Goal: Task Accomplishment & Management: Check status

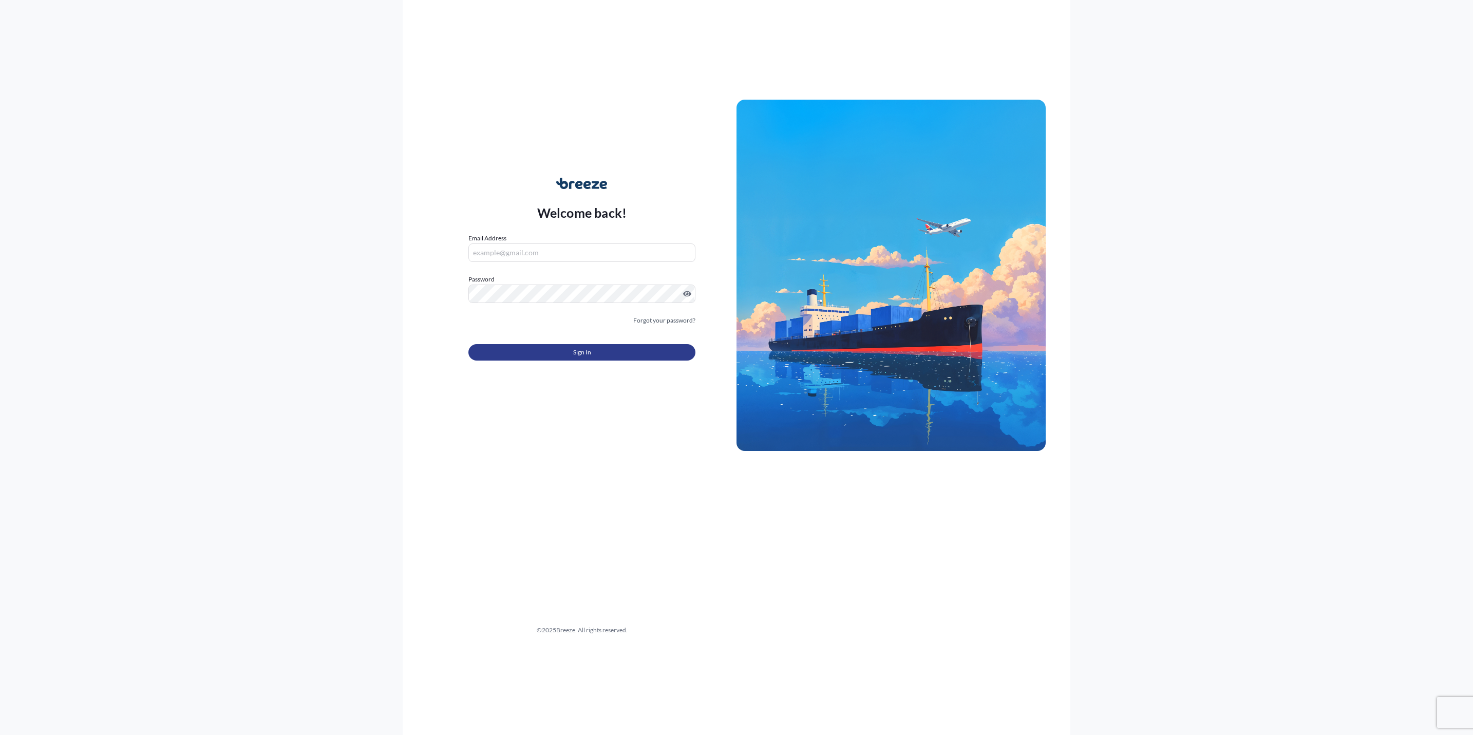
type input "[EMAIL_ADDRESS][DOMAIN_NAME]"
click at [545, 341] on div "Sign In" at bounding box center [581, 349] width 227 height 23
click at [552, 353] on button "Sign In" at bounding box center [581, 352] width 227 height 16
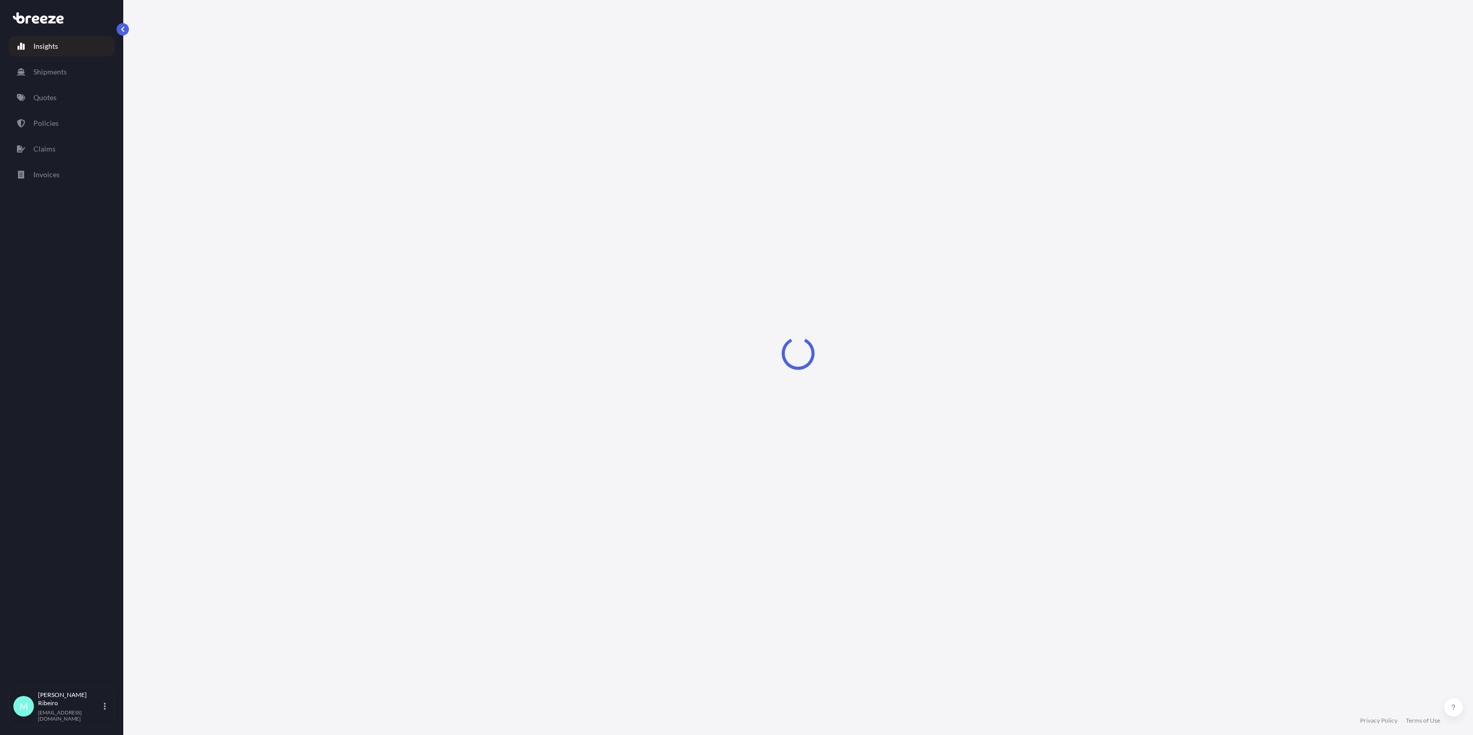
select select "2025"
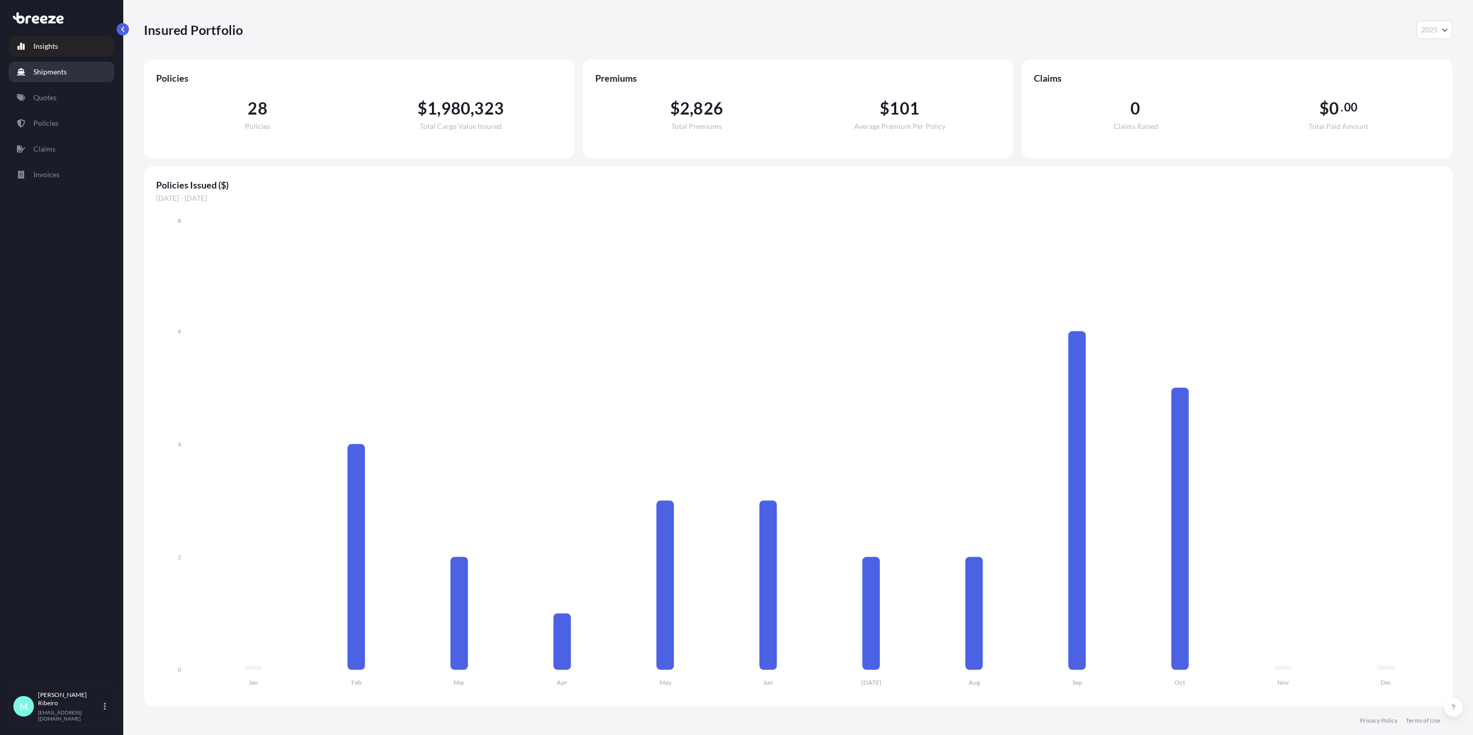
click at [54, 73] on p "Shipments" at bounding box center [49, 72] width 33 height 10
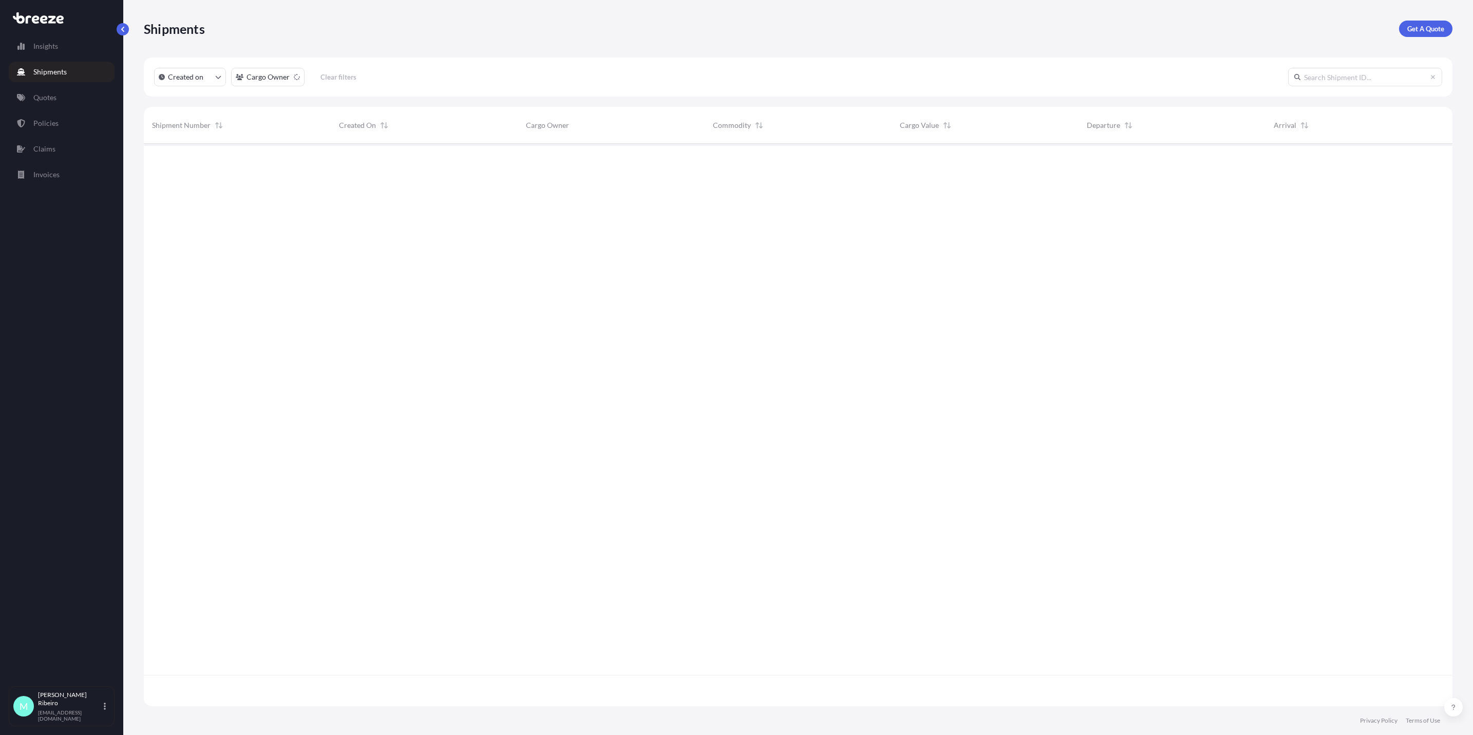
scroll to position [556, 1296]
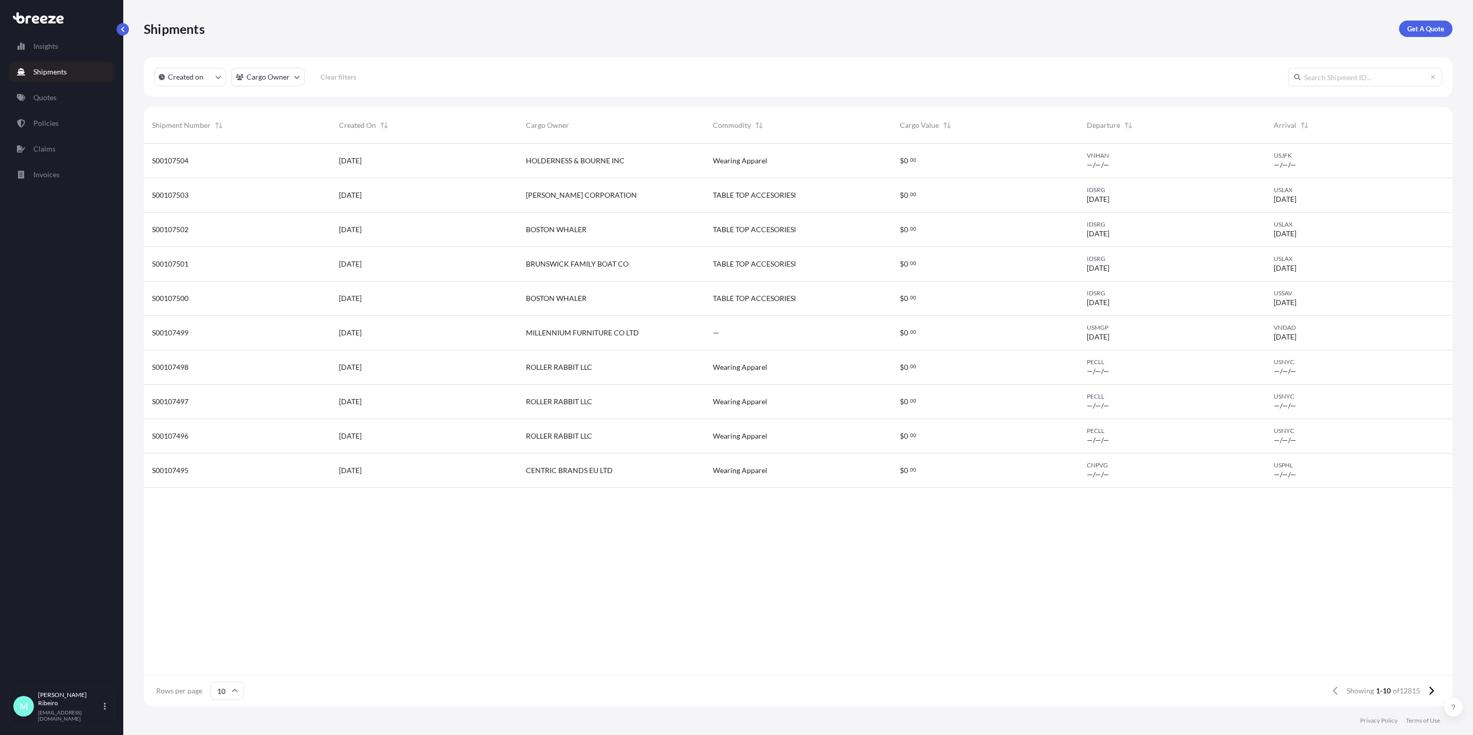
click at [731, 79] on input "text" at bounding box center [1365, 77] width 154 height 18
paste input "S00107456"
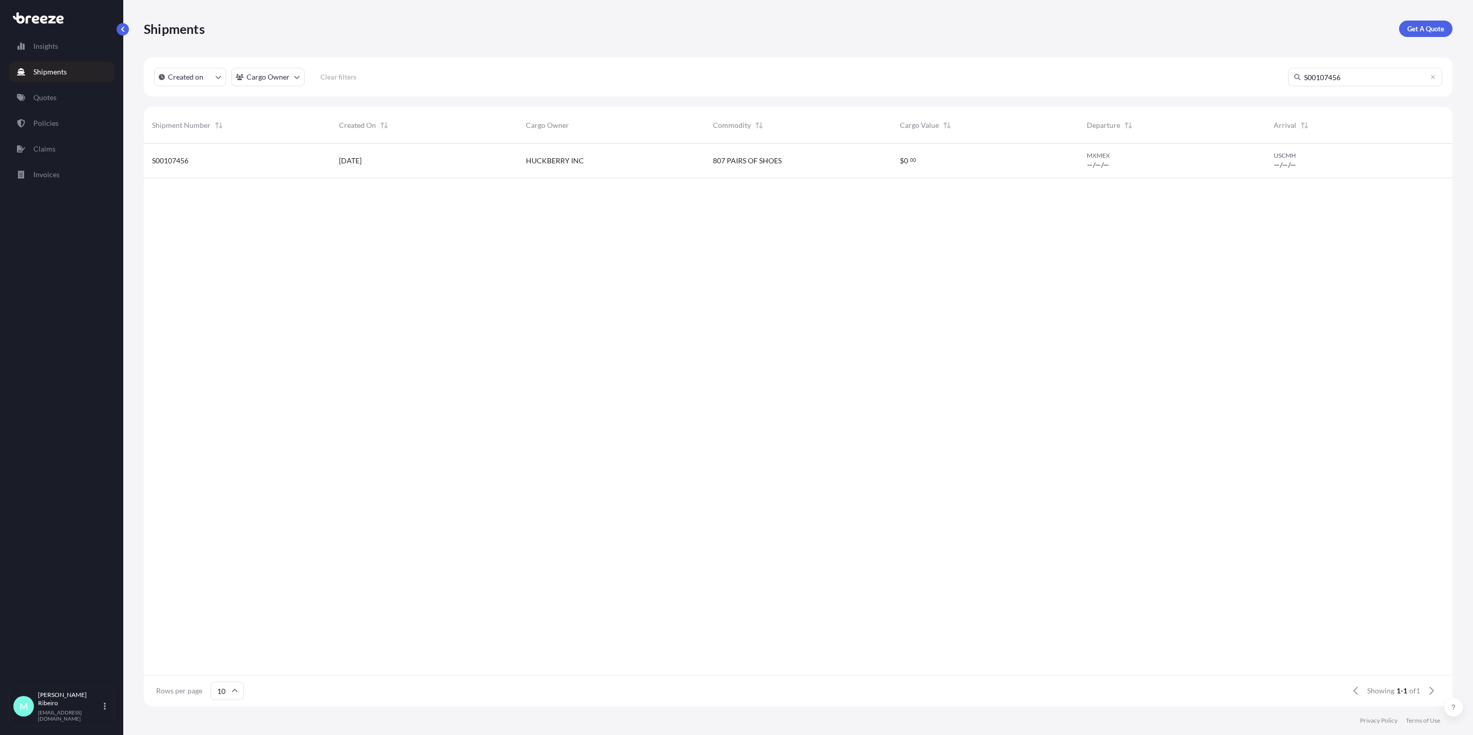
type input "S00107456"
click at [537, 168] on div "HUCKBERRY INC" at bounding box center [611, 161] width 187 height 34
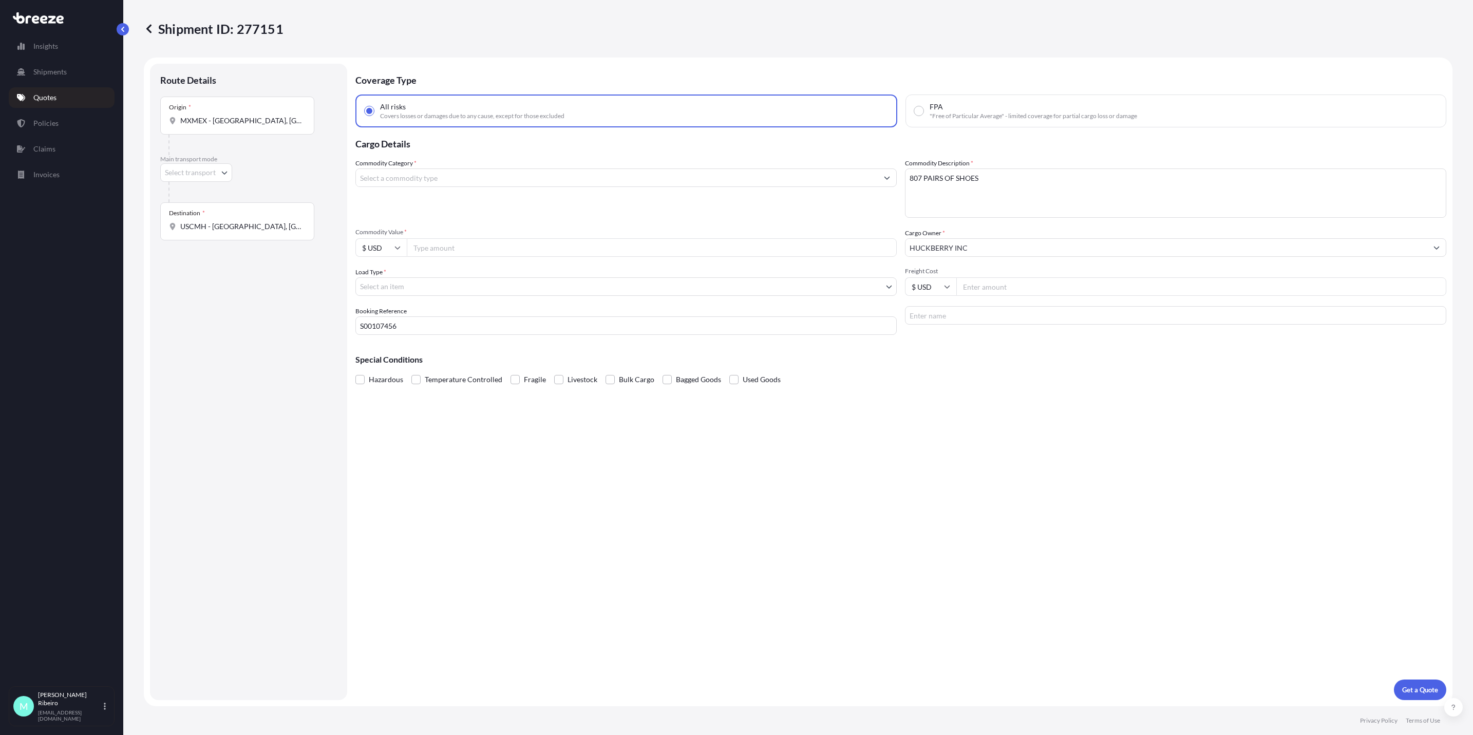
click at [50, 106] on link "Quotes" at bounding box center [62, 97] width 106 height 21
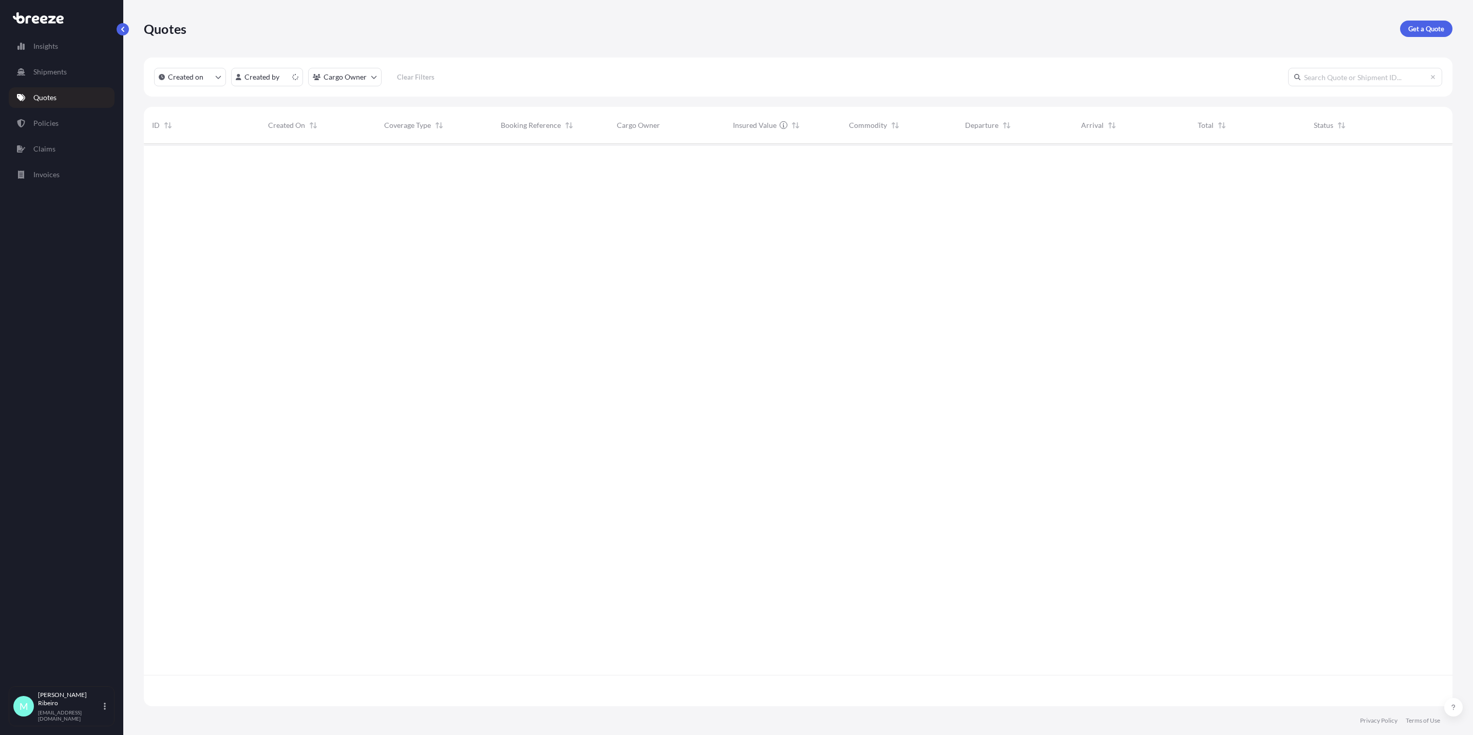
scroll to position [556, 1296]
click at [731, 77] on input "text" at bounding box center [1365, 77] width 154 height 18
paste input "S00107456"
type input "S00107456"
click at [675, 156] on div "HUCKBERRY INC" at bounding box center [667, 161] width 100 height 10
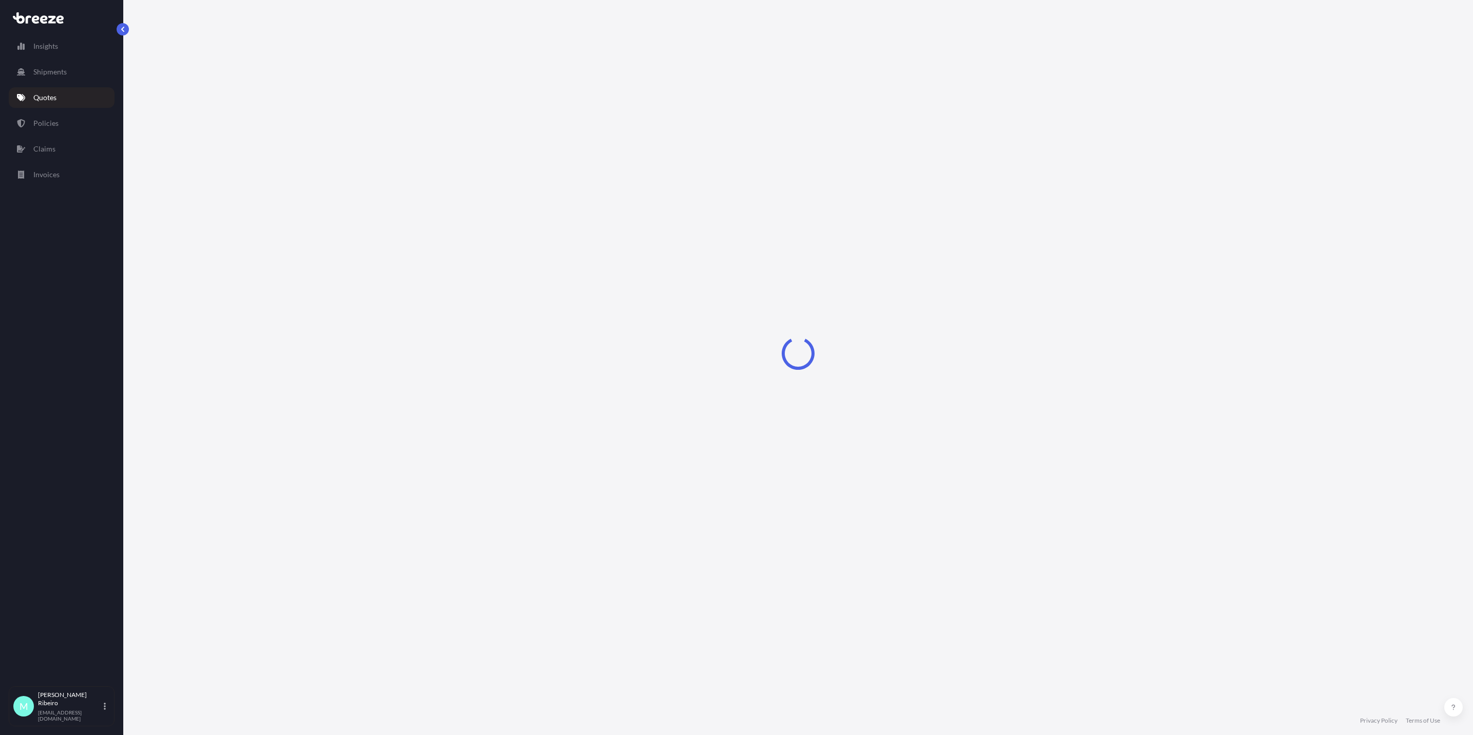
select select "Road"
select select "1"
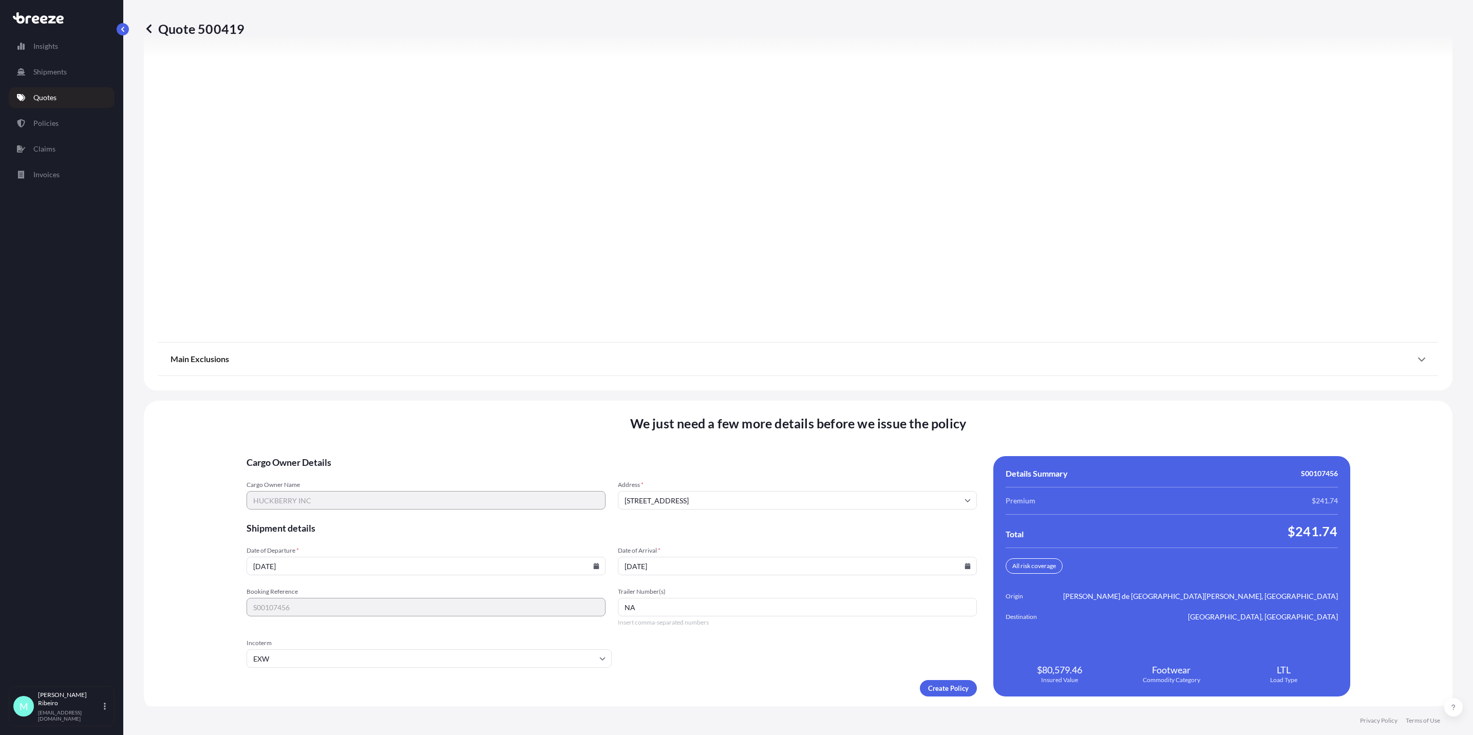
scroll to position [1160, 0]
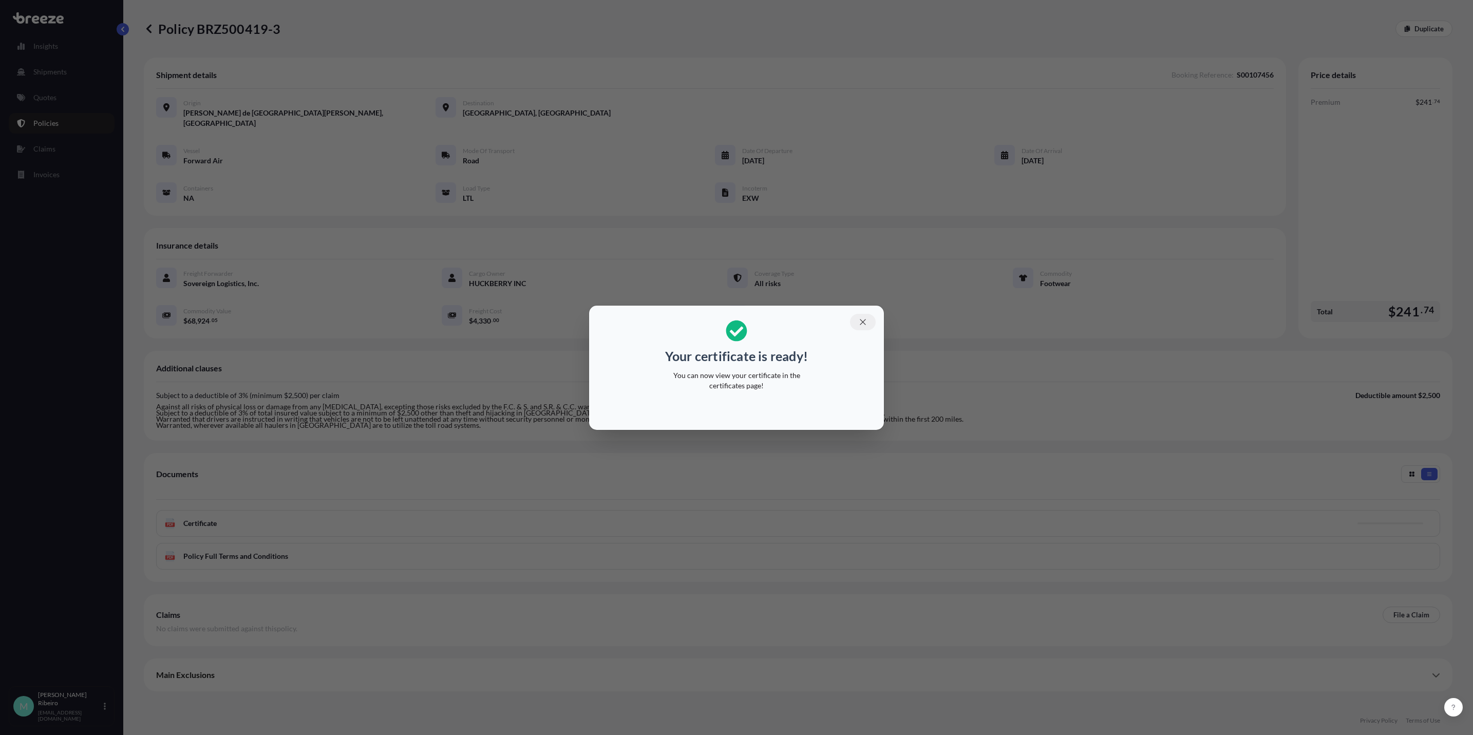
click at [731, 320] on icon "button" at bounding box center [863, 322] width 6 height 6
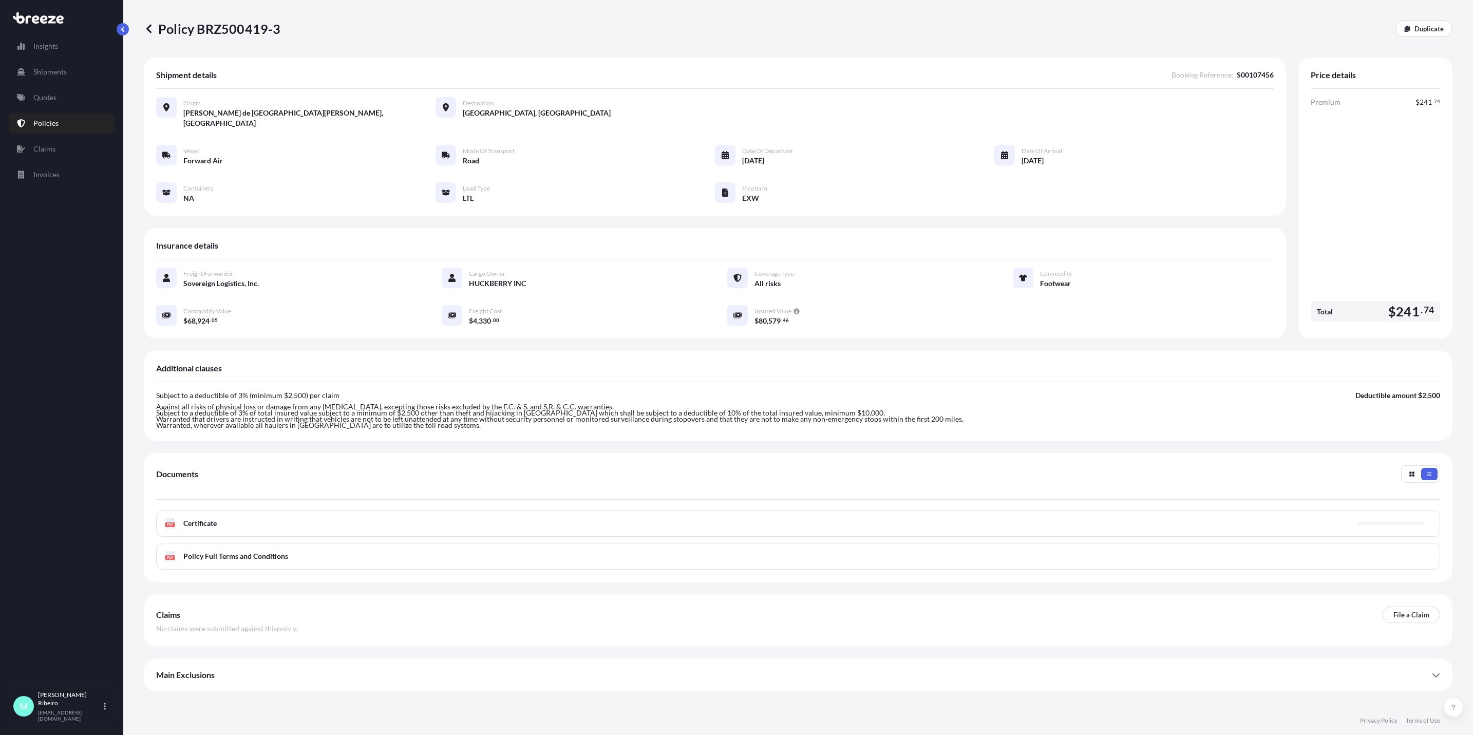
click at [444, 524] on div "PDF Certificate" at bounding box center [798, 523] width 1284 height 27
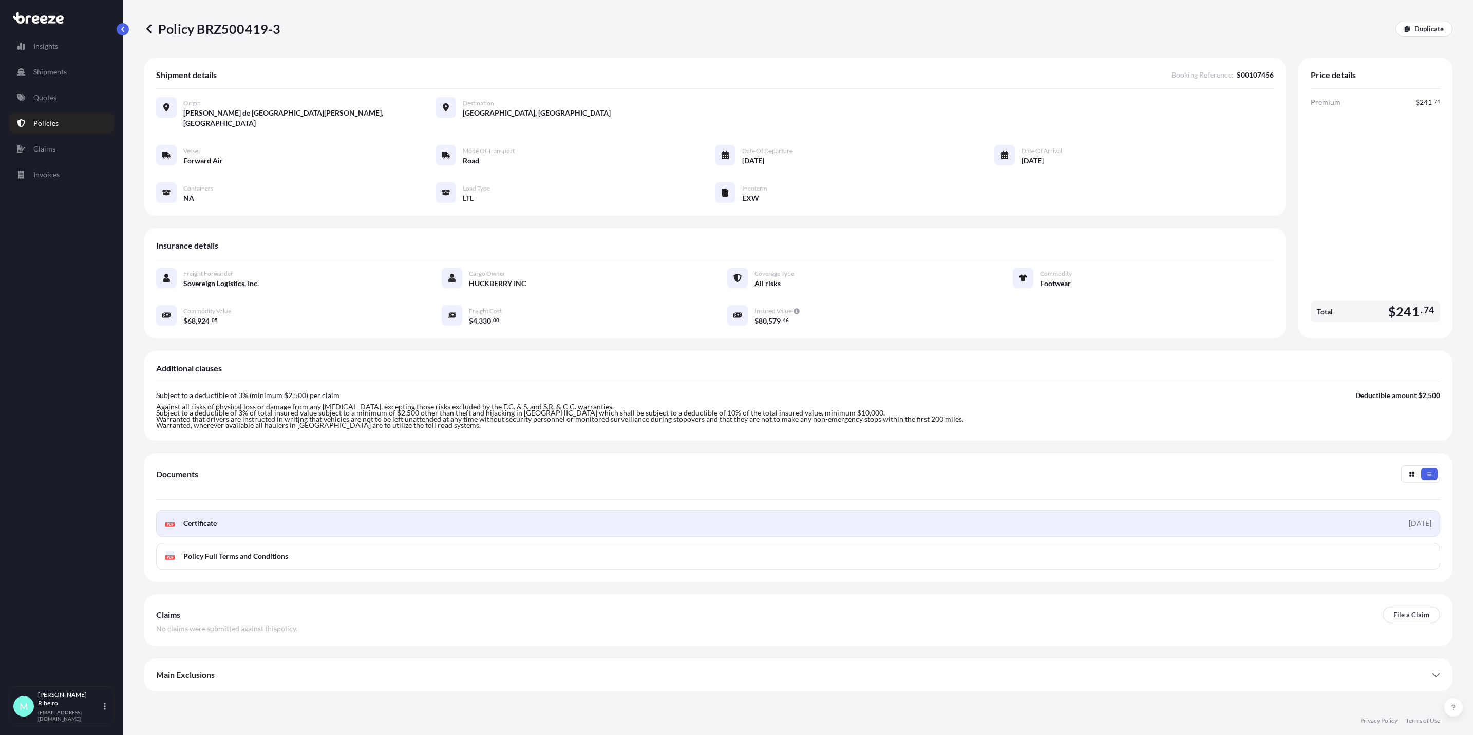
click at [238, 516] on link "PDF Certificate [DATE]" at bounding box center [798, 523] width 1284 height 27
